Goal: Task Accomplishment & Management: Manage account settings

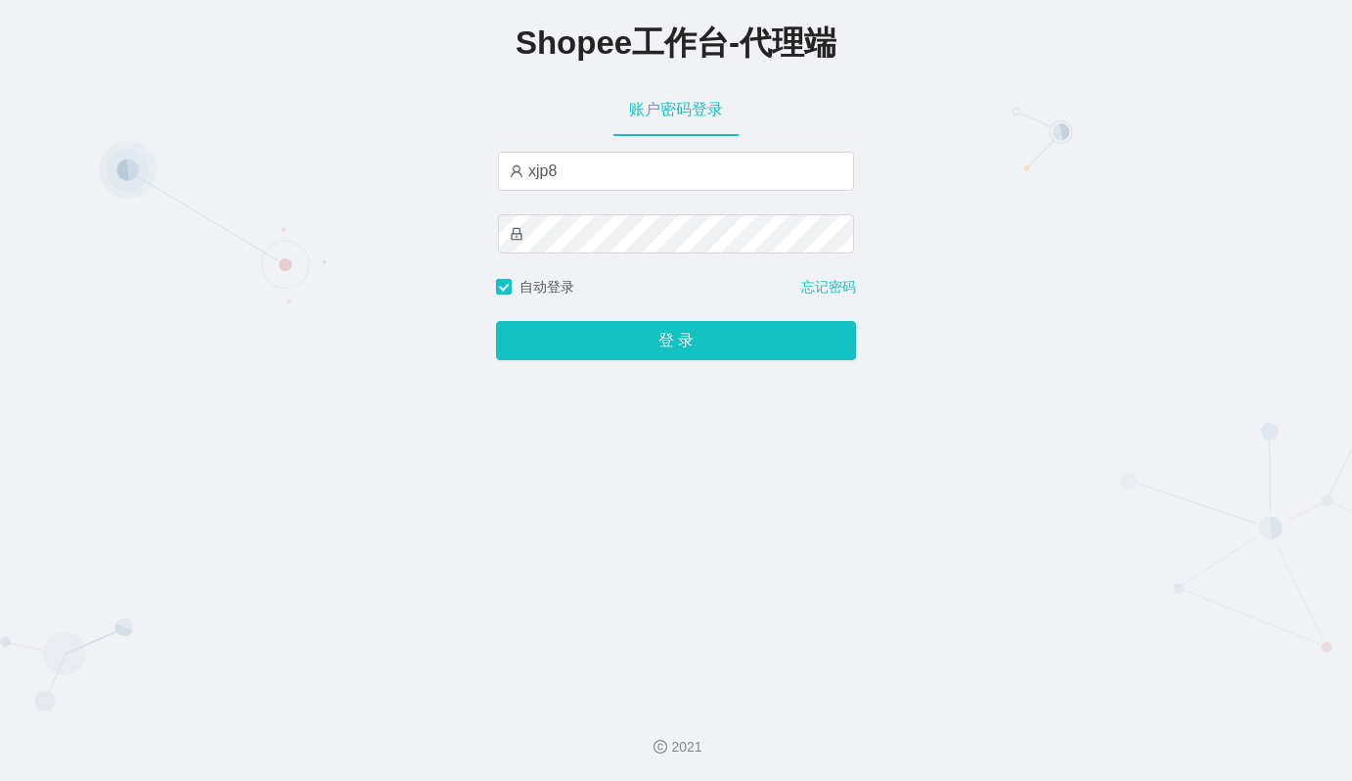
click at [694, 351] on button "登 录" at bounding box center [676, 340] width 360 height 39
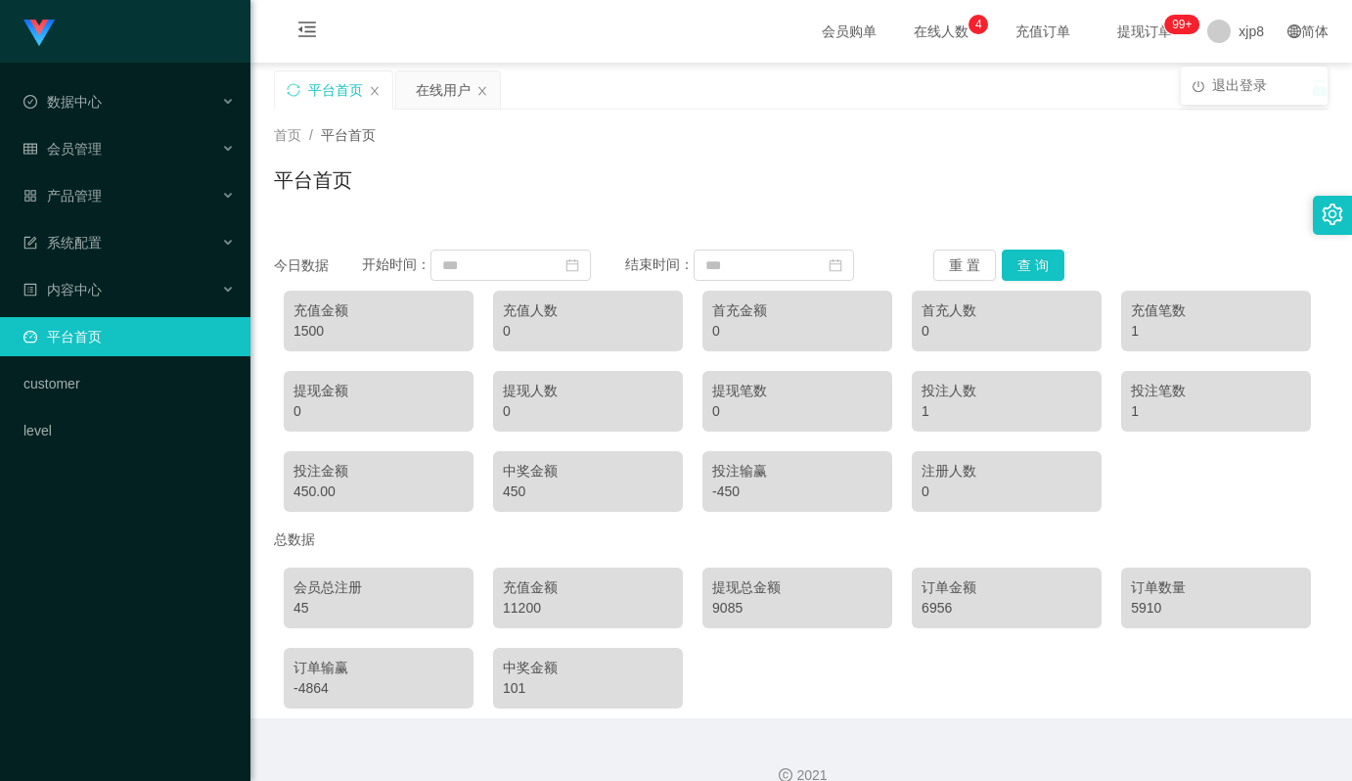
click at [1228, 97] on div "平台首页 在线用户" at bounding box center [792, 104] width 1037 height 68
click at [1232, 85] on span "退出登录" at bounding box center [1239, 86] width 55 height 16
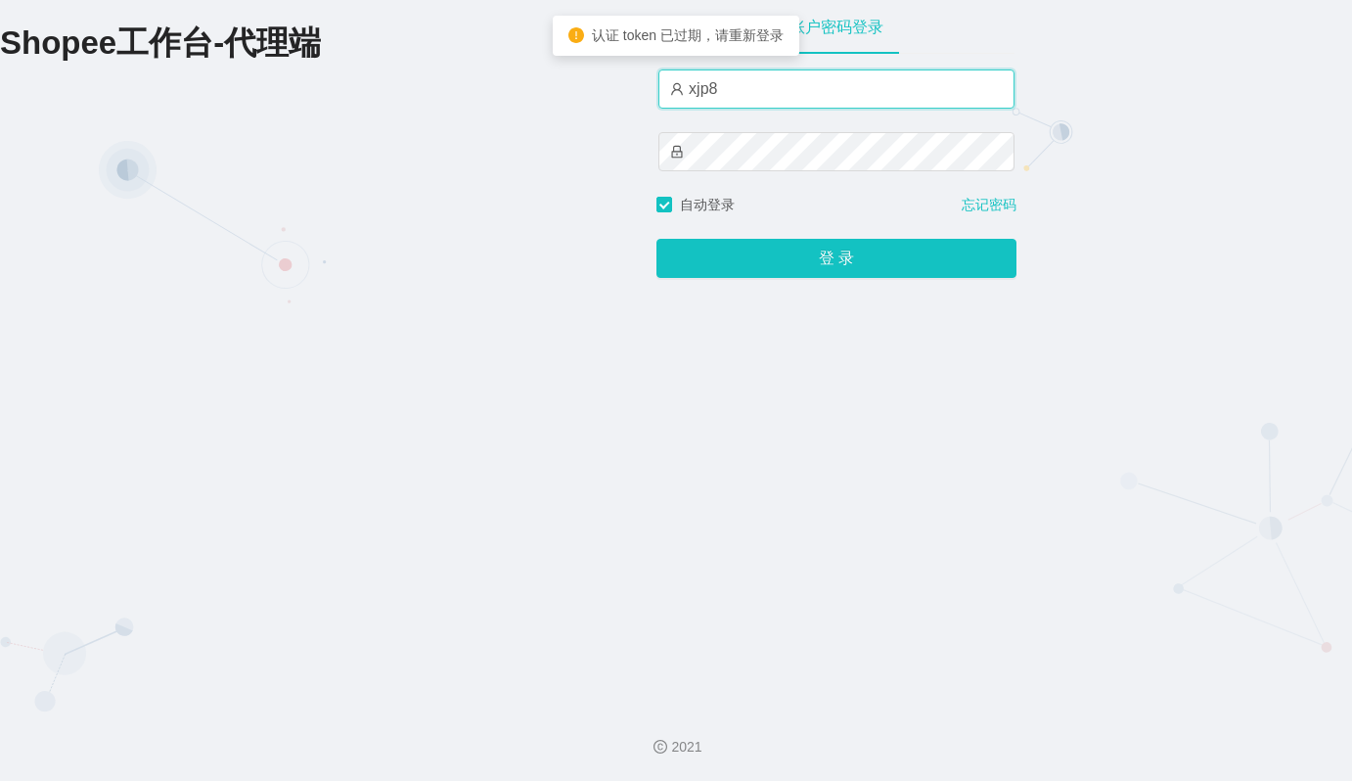
click at [776, 95] on input "xjp8" at bounding box center [836, 88] width 356 height 39
type input "xjp1"
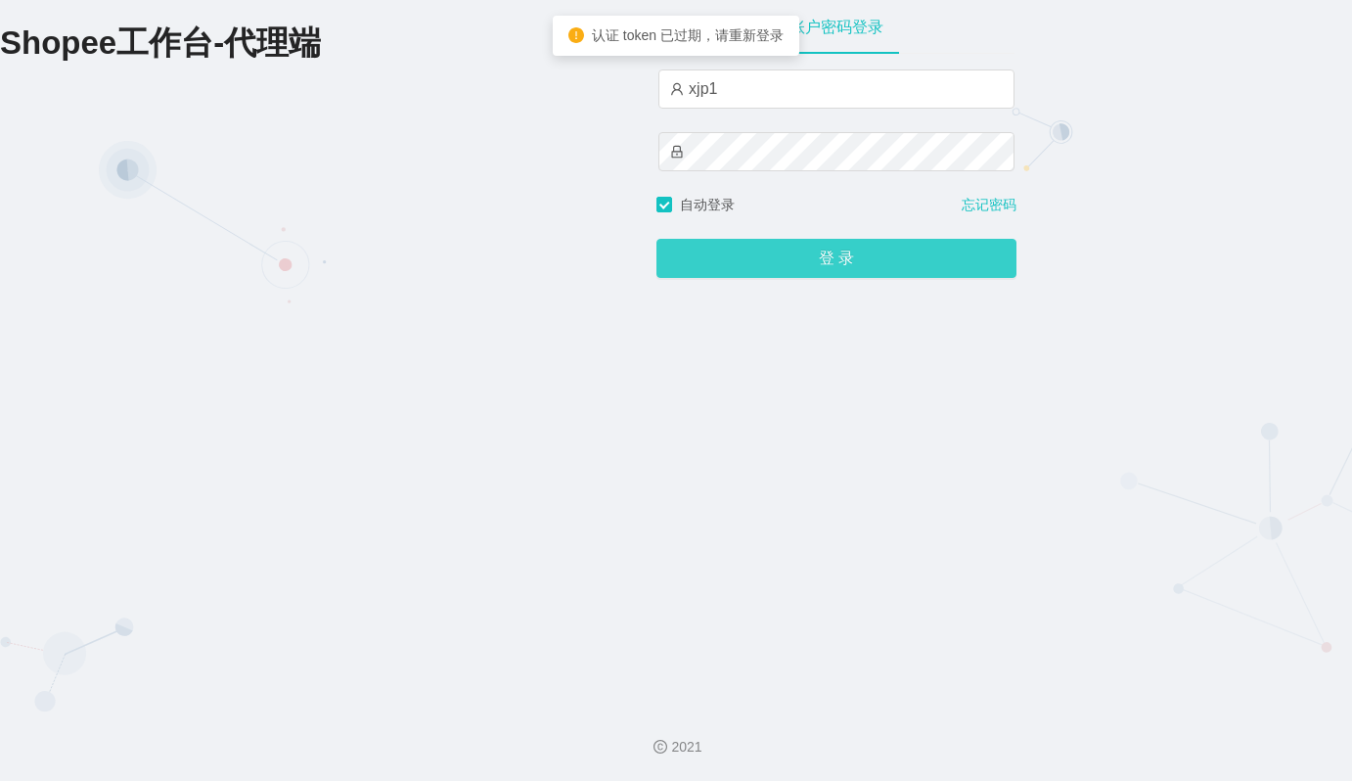
click at [834, 260] on button "登 录" at bounding box center [836, 258] width 360 height 39
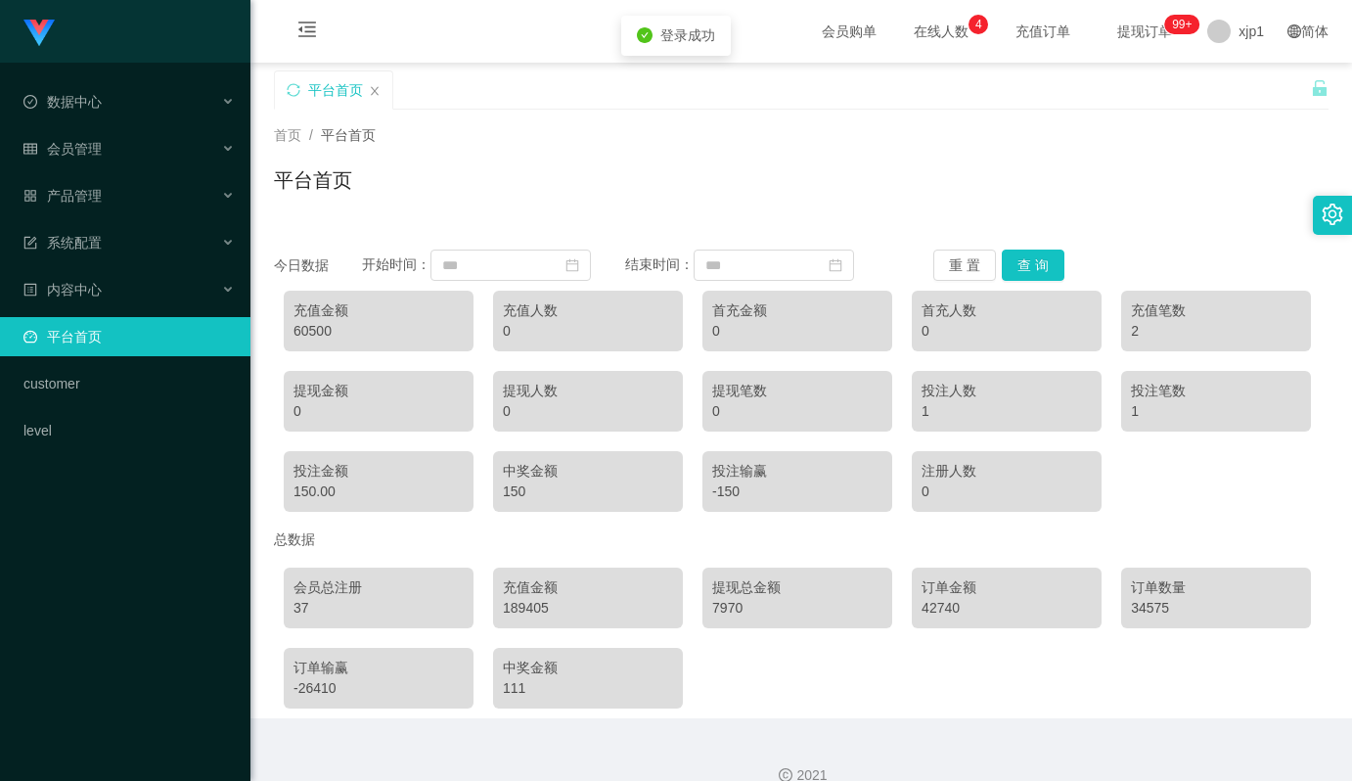
click at [535, 605] on div "189405" at bounding box center [588, 608] width 170 height 21
click at [517, 610] on div "189405" at bounding box center [588, 608] width 170 height 21
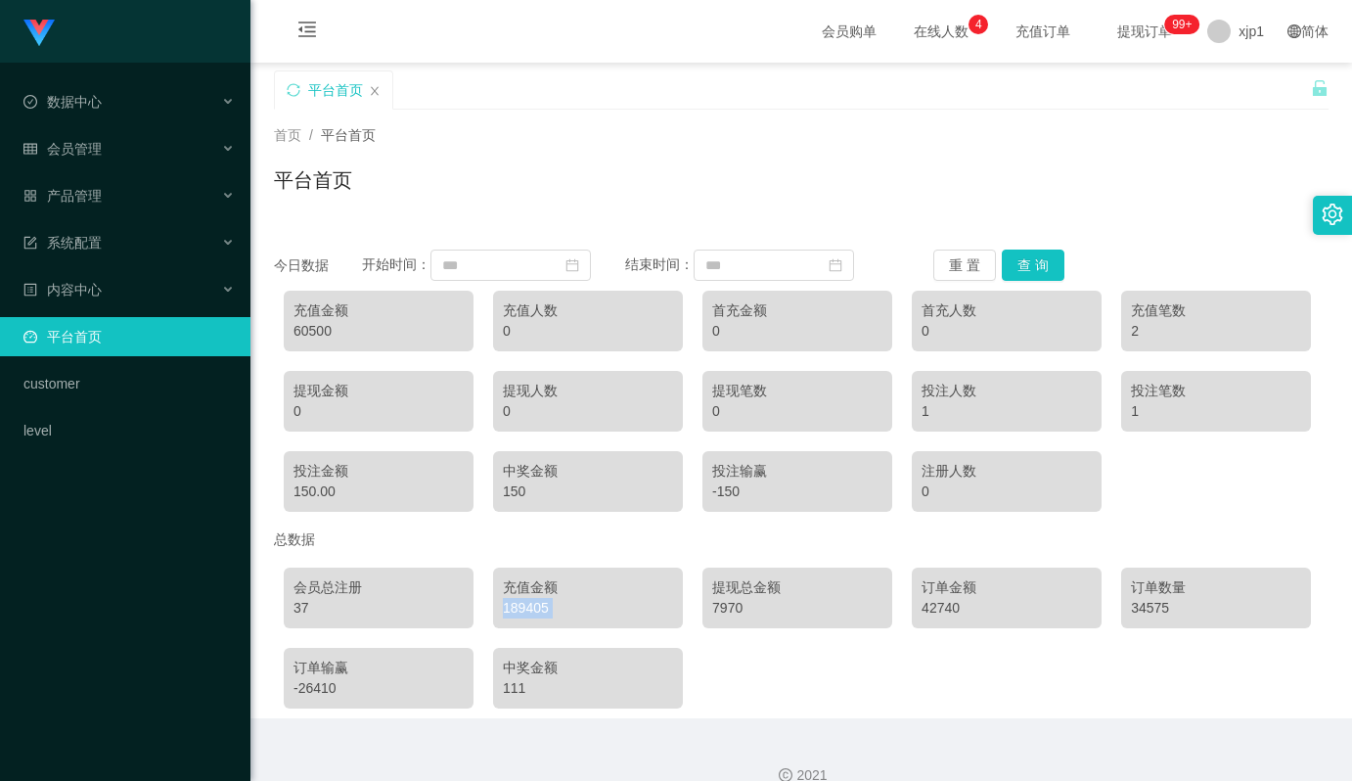
click at [524, 606] on div "189405" at bounding box center [588, 608] width 170 height 21
click at [517, 605] on div "189405" at bounding box center [588, 608] width 170 height 21
click at [1229, 78] on span "退出登录" at bounding box center [1239, 86] width 55 height 16
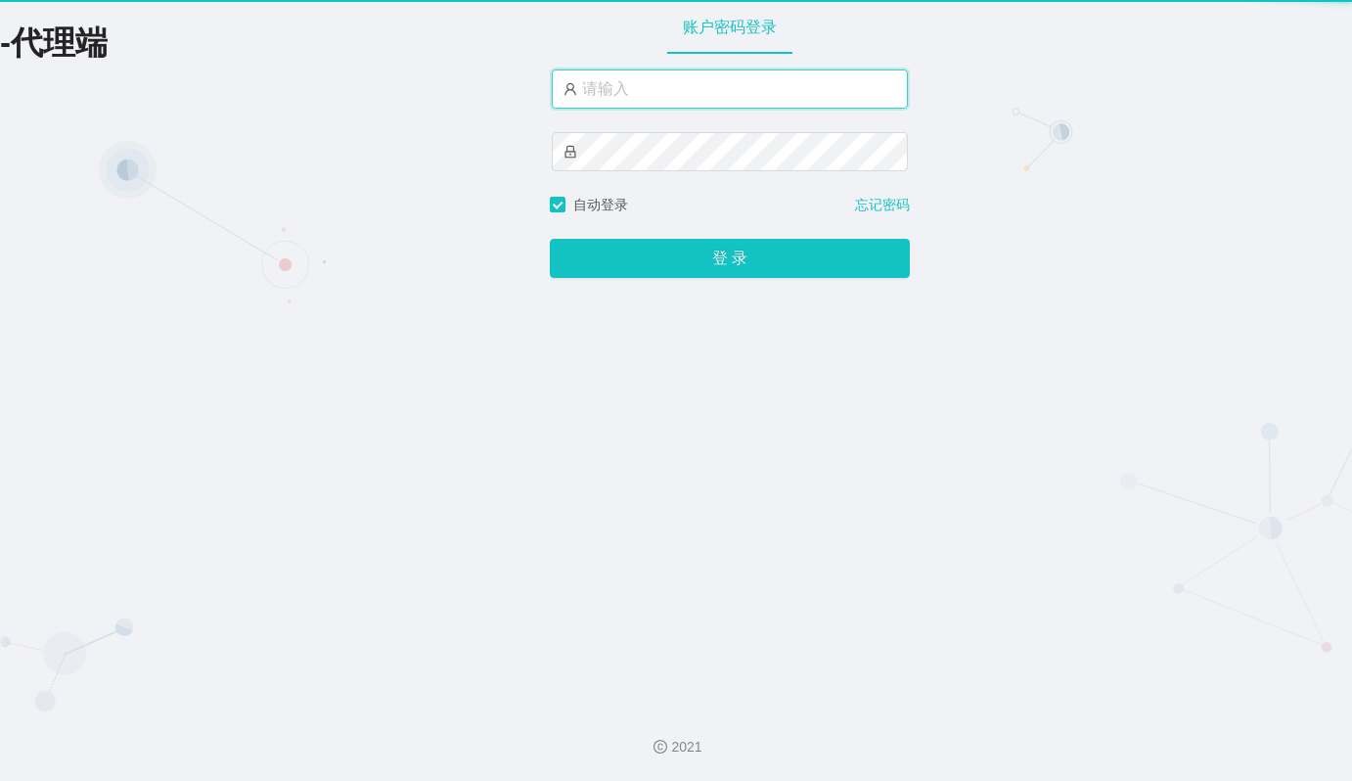
type input "xjp8"
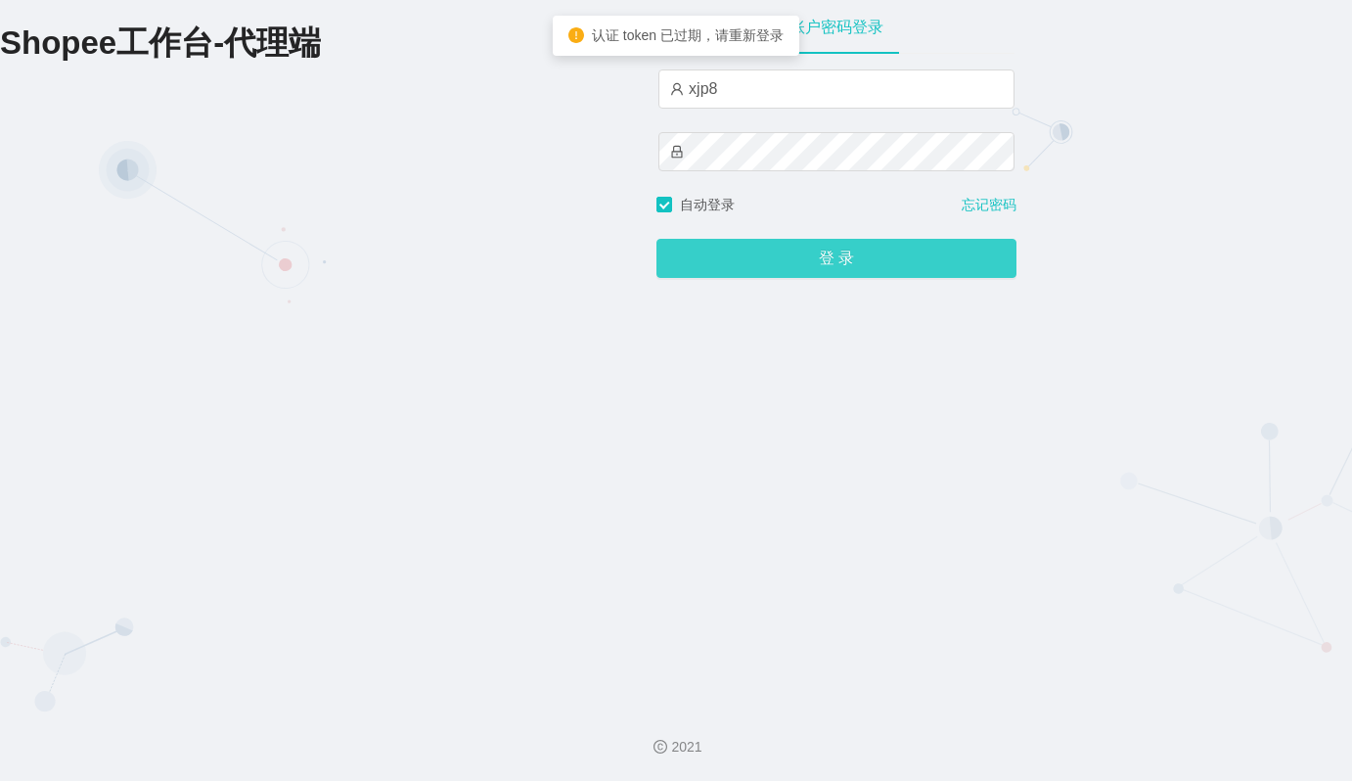
click at [787, 255] on button "登 录" at bounding box center [836, 258] width 360 height 39
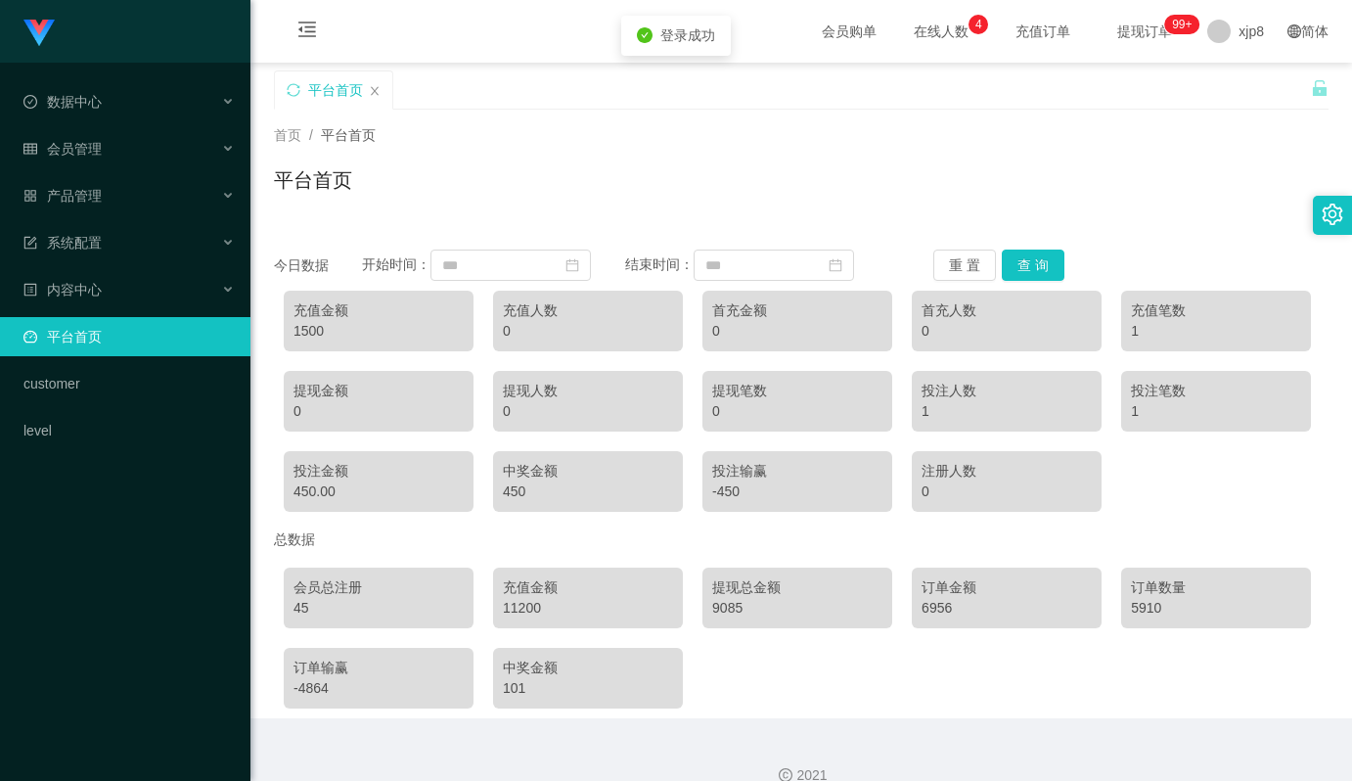
click at [521, 603] on div "11200" at bounding box center [588, 608] width 170 height 21
click at [719, 603] on div "9085" at bounding box center [797, 608] width 170 height 21
click at [1225, 87] on span "退出登录" at bounding box center [1239, 86] width 55 height 16
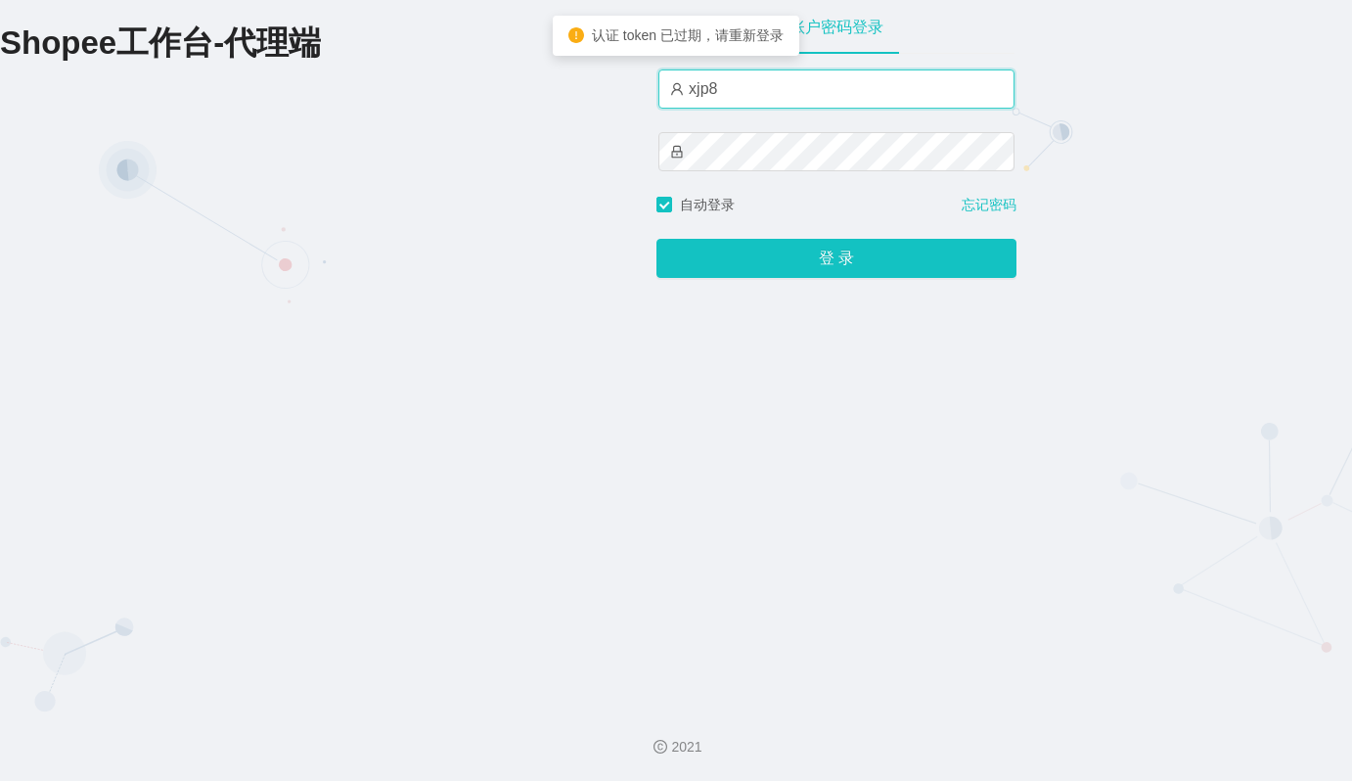
click at [766, 91] on input "xjp8" at bounding box center [836, 88] width 356 height 39
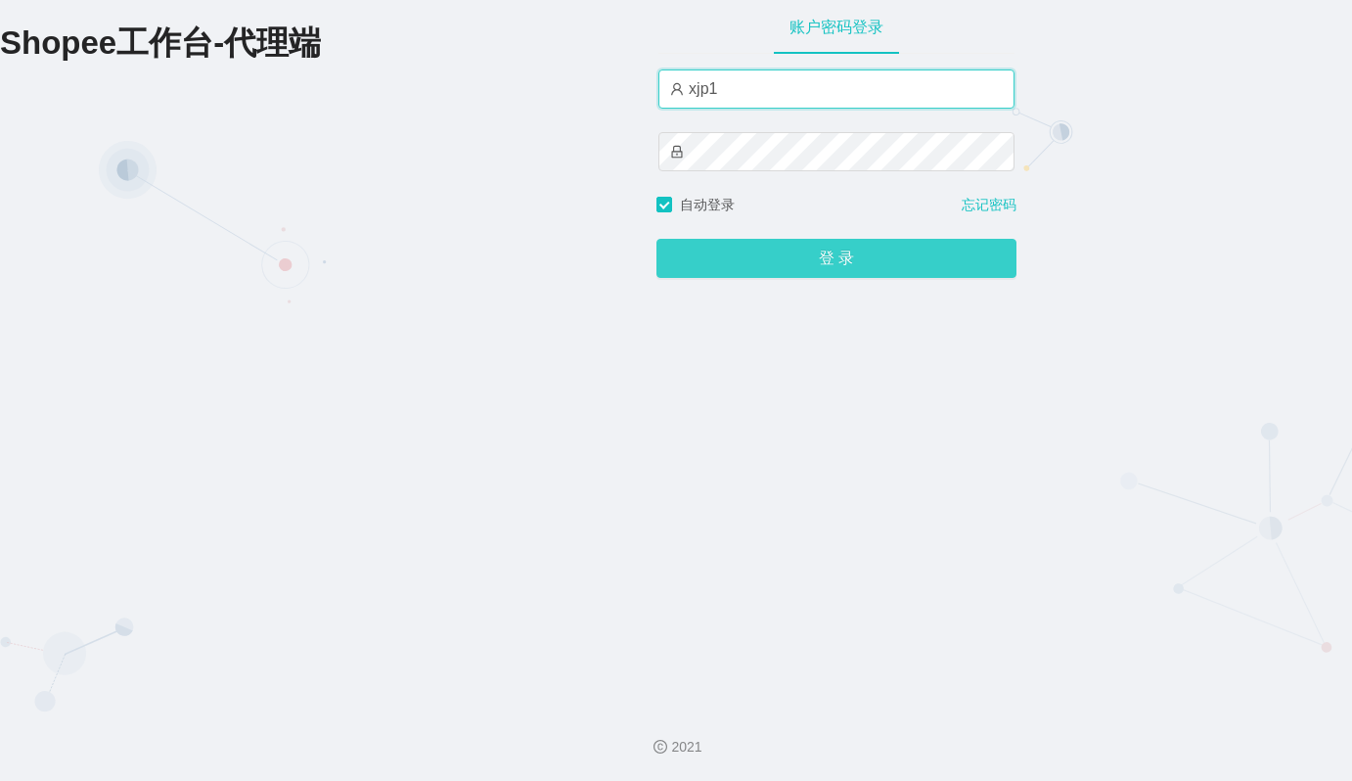
type input "xjp1"
click at [831, 262] on button "登 录" at bounding box center [836, 258] width 360 height 39
